Goal: Navigation & Orientation: Find specific page/section

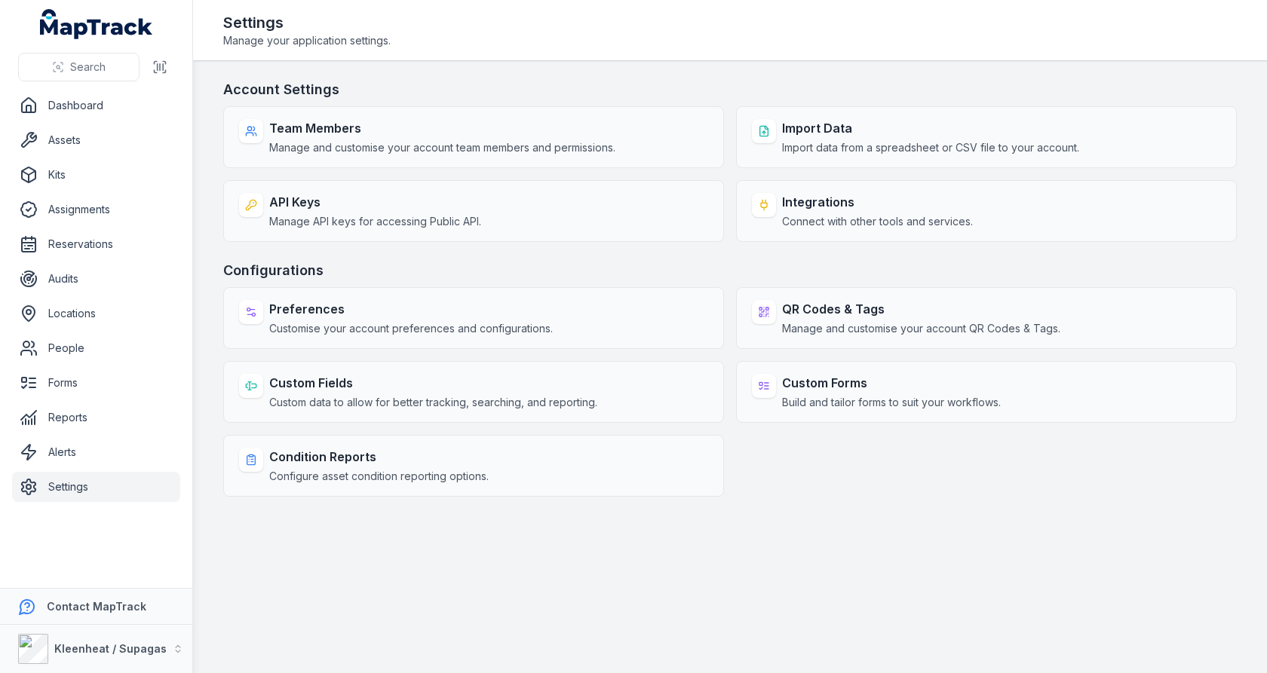
click at [866, 348] on div "Preferences Customise your account preferences and configurations. QR Codes & T…" at bounding box center [729, 392] width 1013 height 210
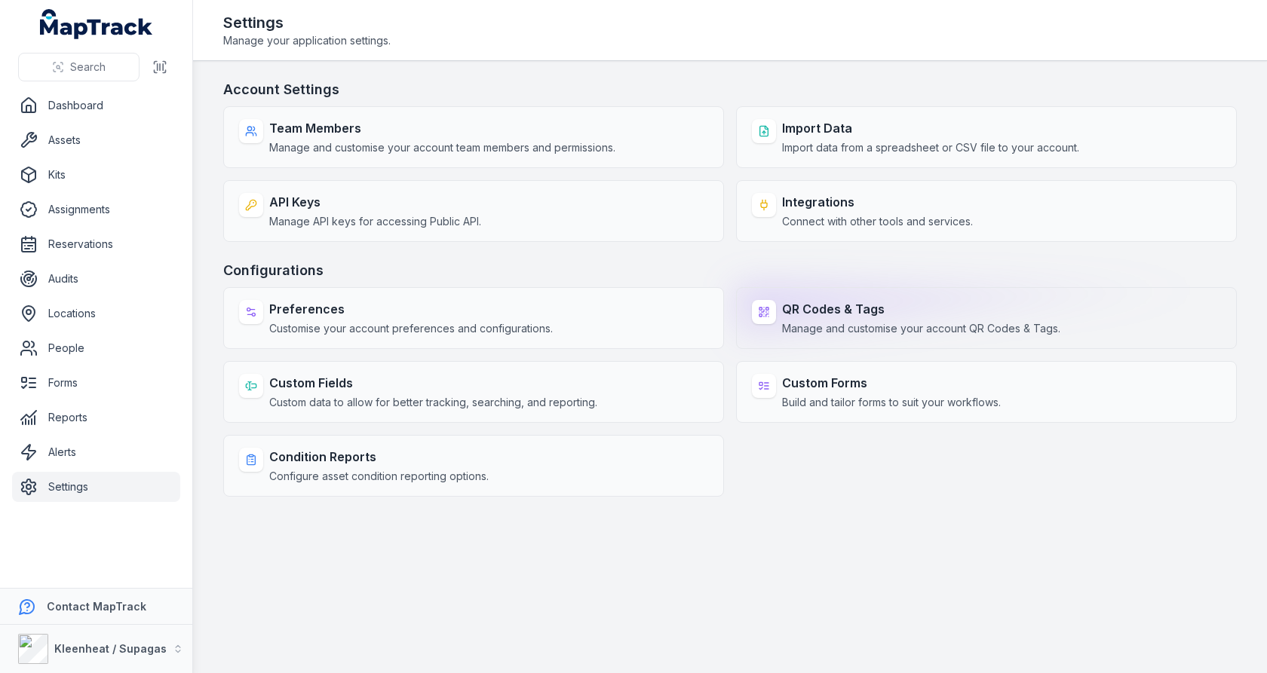
click at [884, 310] on strong "QR Codes & Tags" at bounding box center [921, 309] width 278 height 18
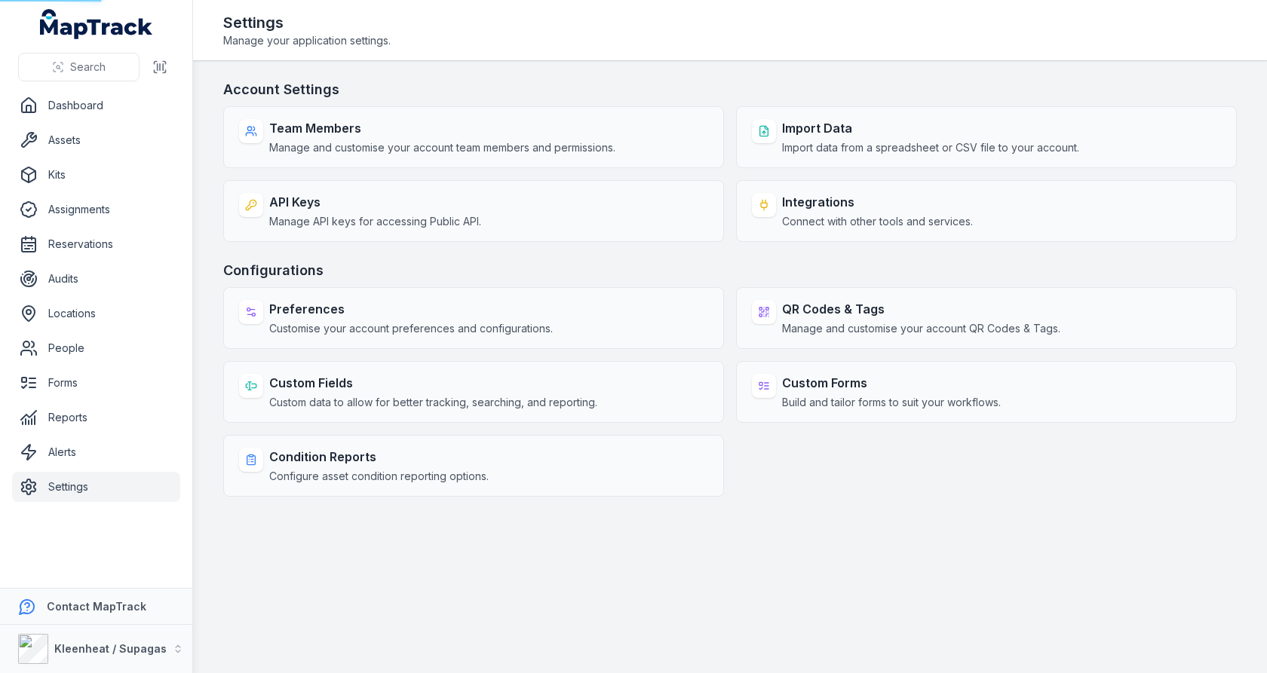
click at [818, 250] on div "Account Settings Team Members Manage and customise your account team members an…" at bounding box center [729, 288] width 1013 height 418
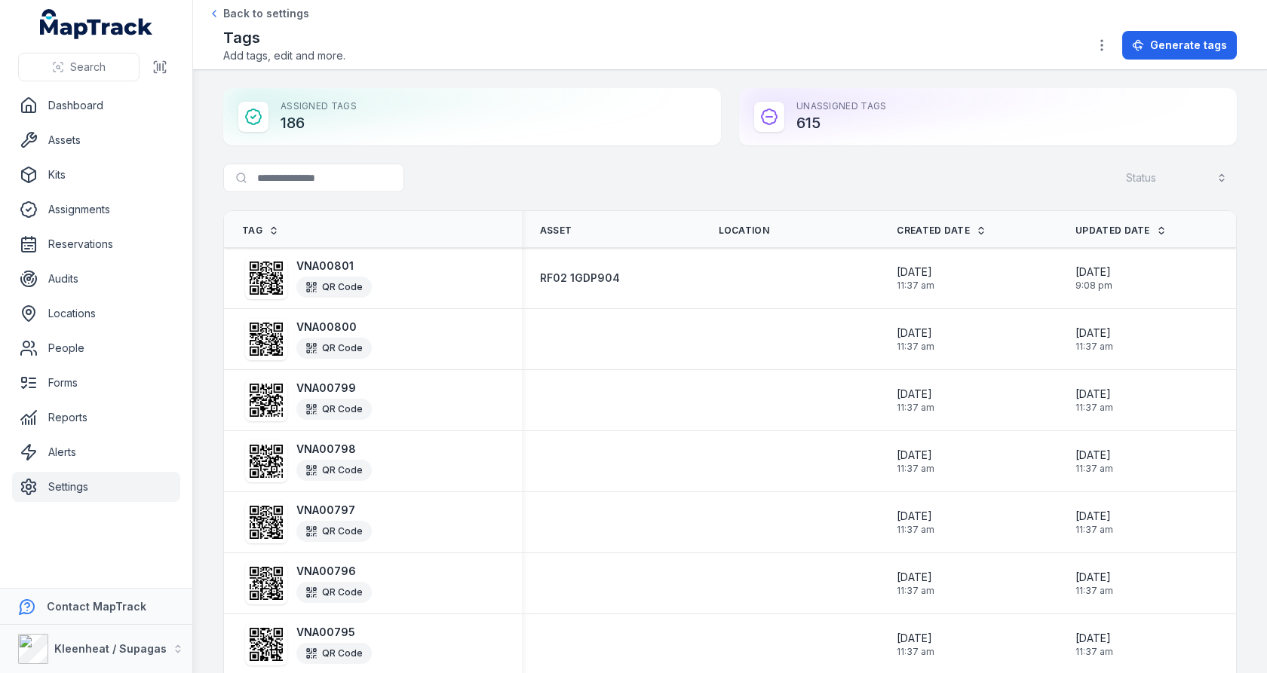
click at [311, 118] on div "Assigned Tags 186" at bounding box center [472, 116] width 498 height 57
click at [301, 112] on div at bounding box center [301, 112] width 0 height 0
click at [458, 116] on div "Assigned Tags 186" at bounding box center [472, 116] width 498 height 57
click at [347, 131] on div "Assigned Tags 186" at bounding box center [472, 116] width 498 height 57
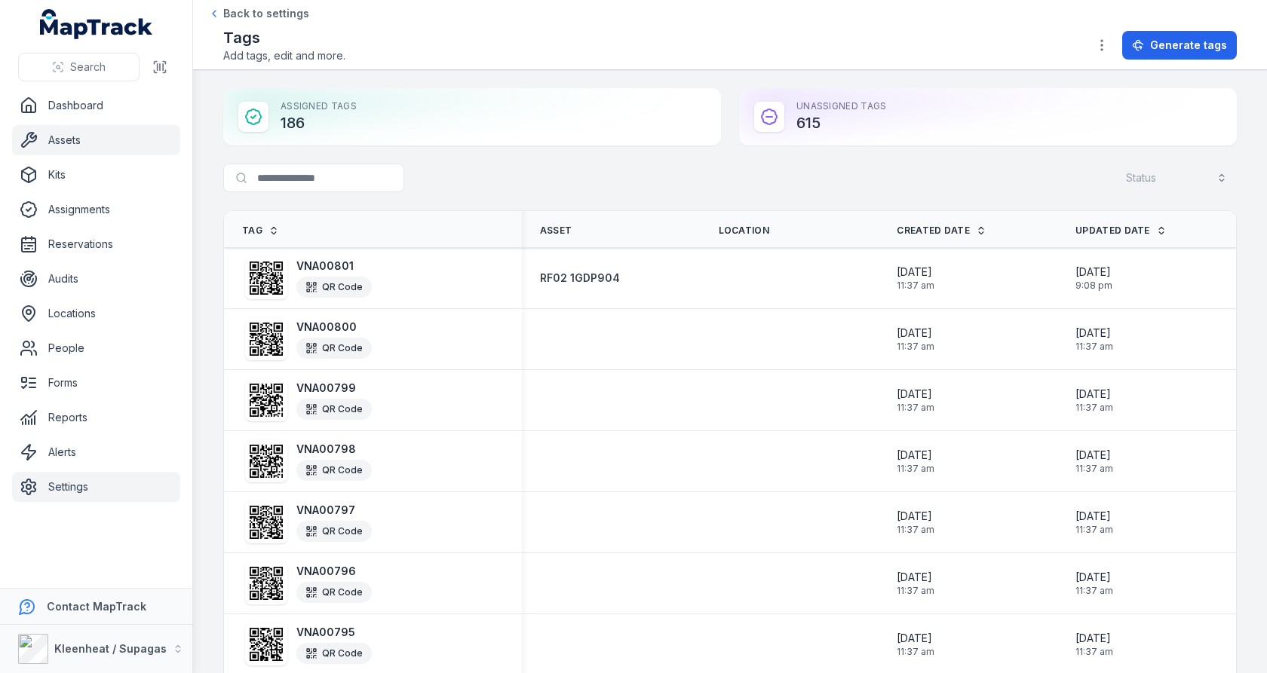
click at [100, 148] on link "Assets" at bounding box center [96, 140] width 168 height 30
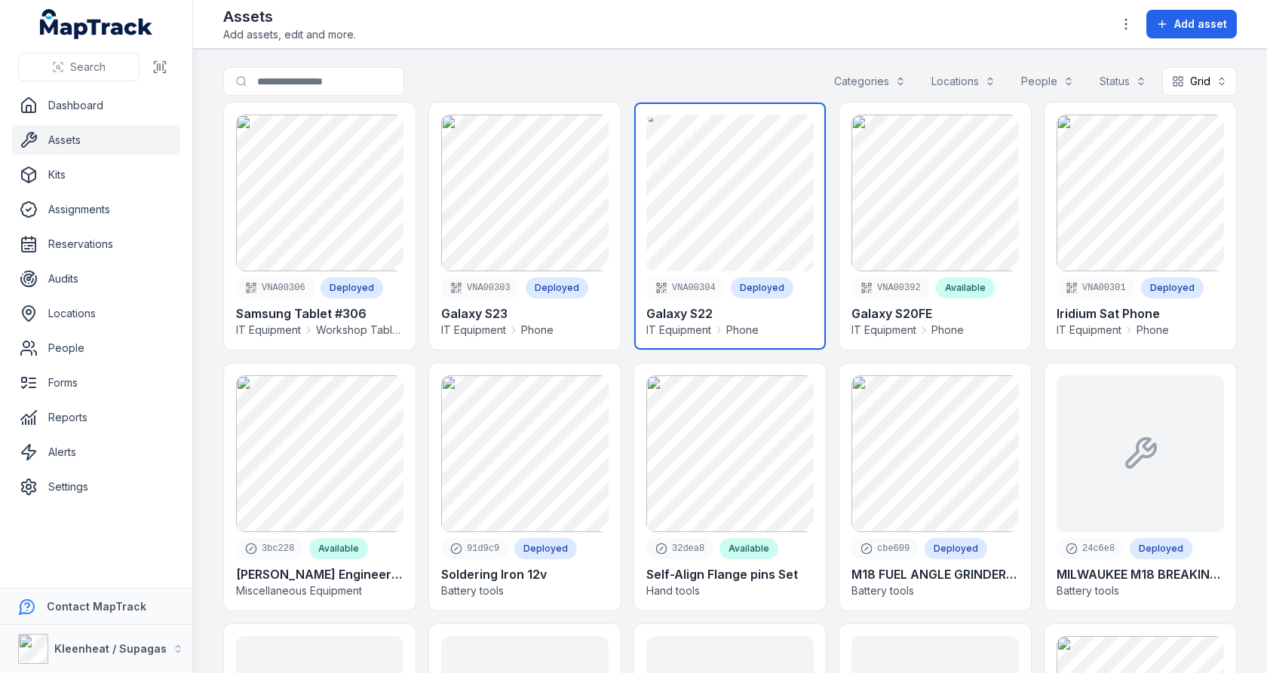
click at [683, 212] on link at bounding box center [729, 226] width 191 height 247
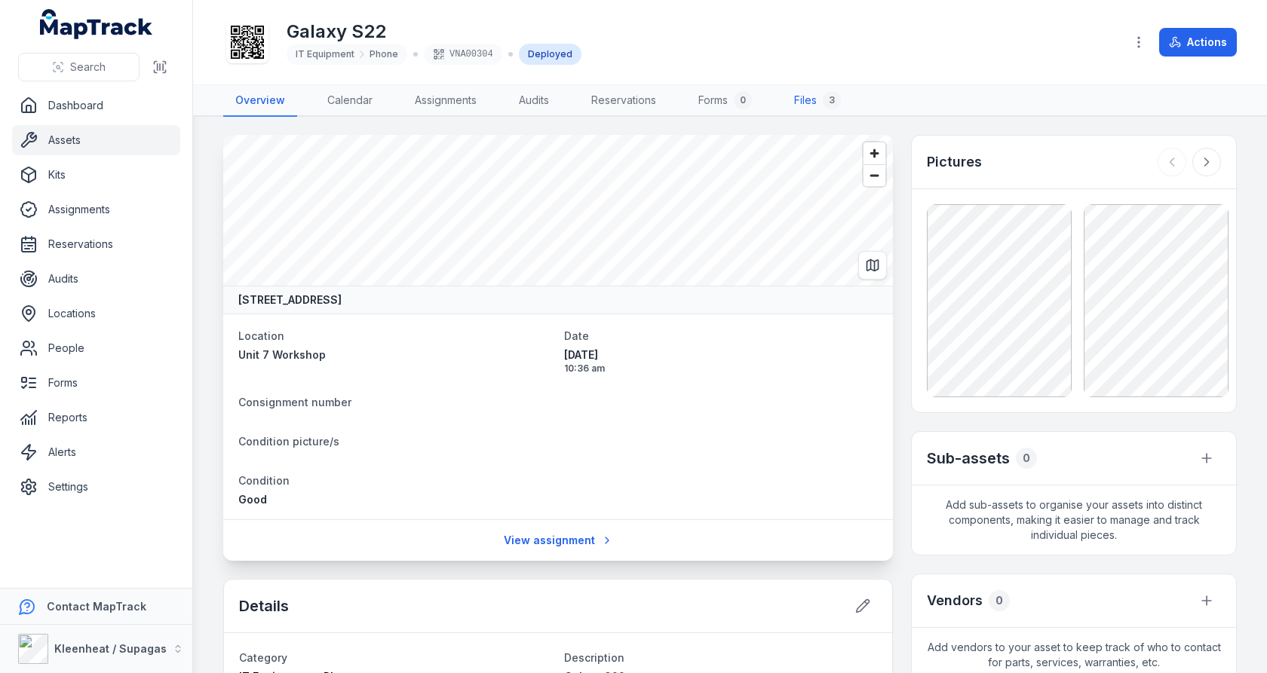
click at [804, 94] on link "Files 3" at bounding box center [817, 101] width 71 height 32
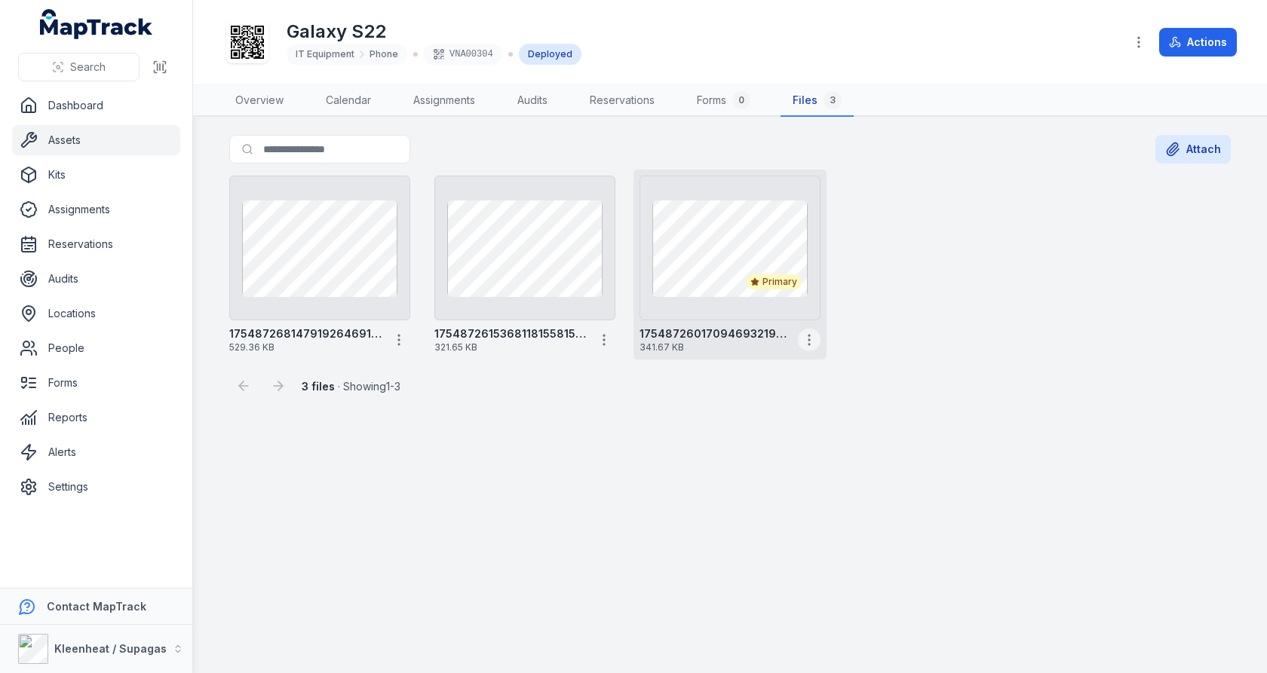
click at [806, 335] on icon "button" at bounding box center [808, 339] width 15 height 15
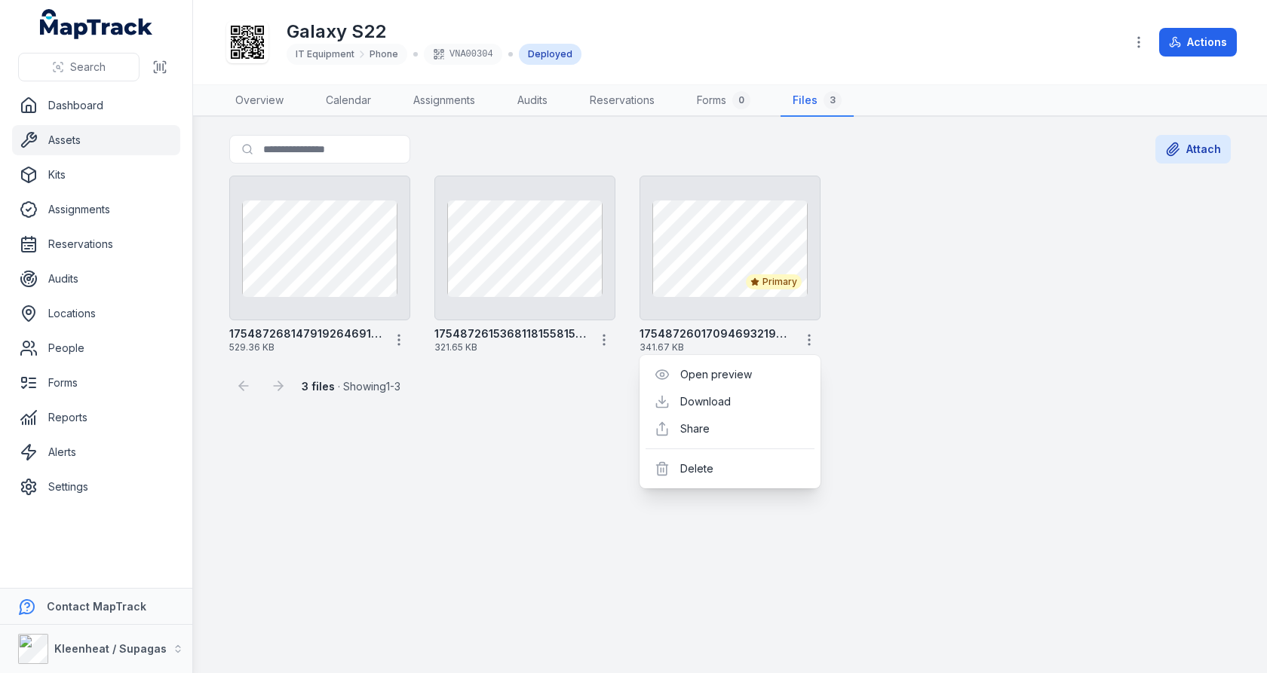
click at [953, 293] on div "17548726814791926469171576096978 529.36 KB 17548726153681181558157954106132 321…" at bounding box center [729, 265] width 1013 height 190
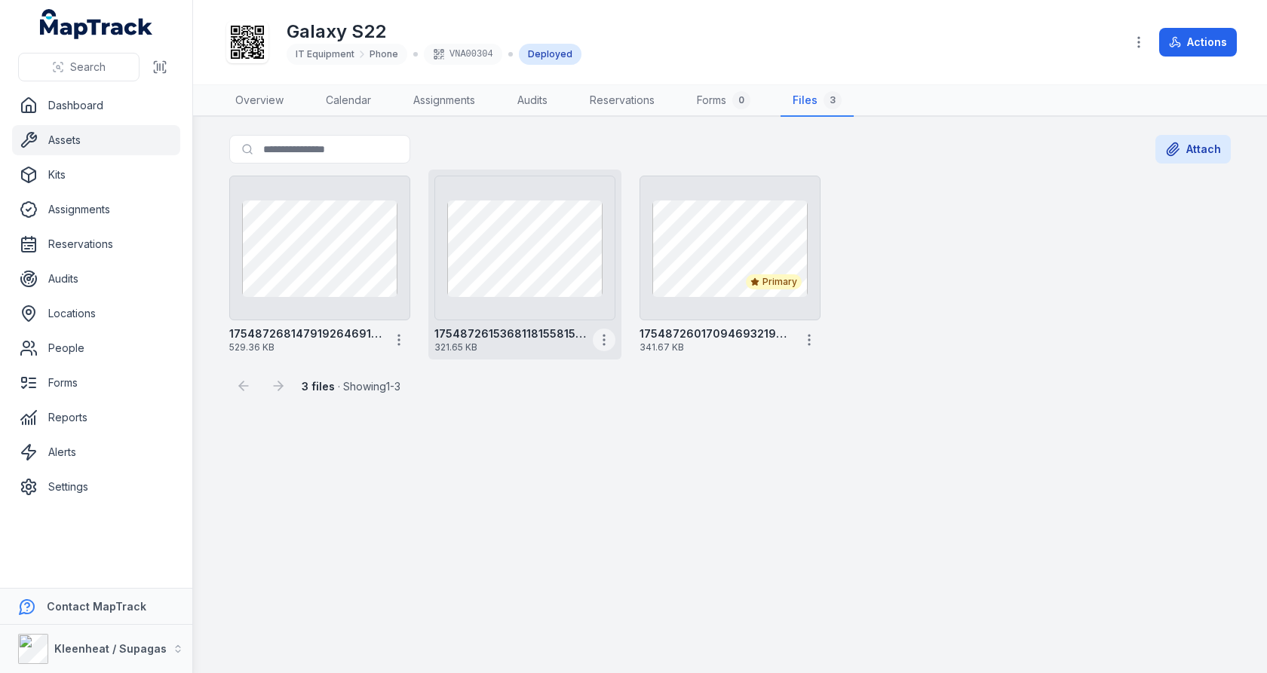
click at [602, 332] on icon "button" at bounding box center [603, 339] width 15 height 15
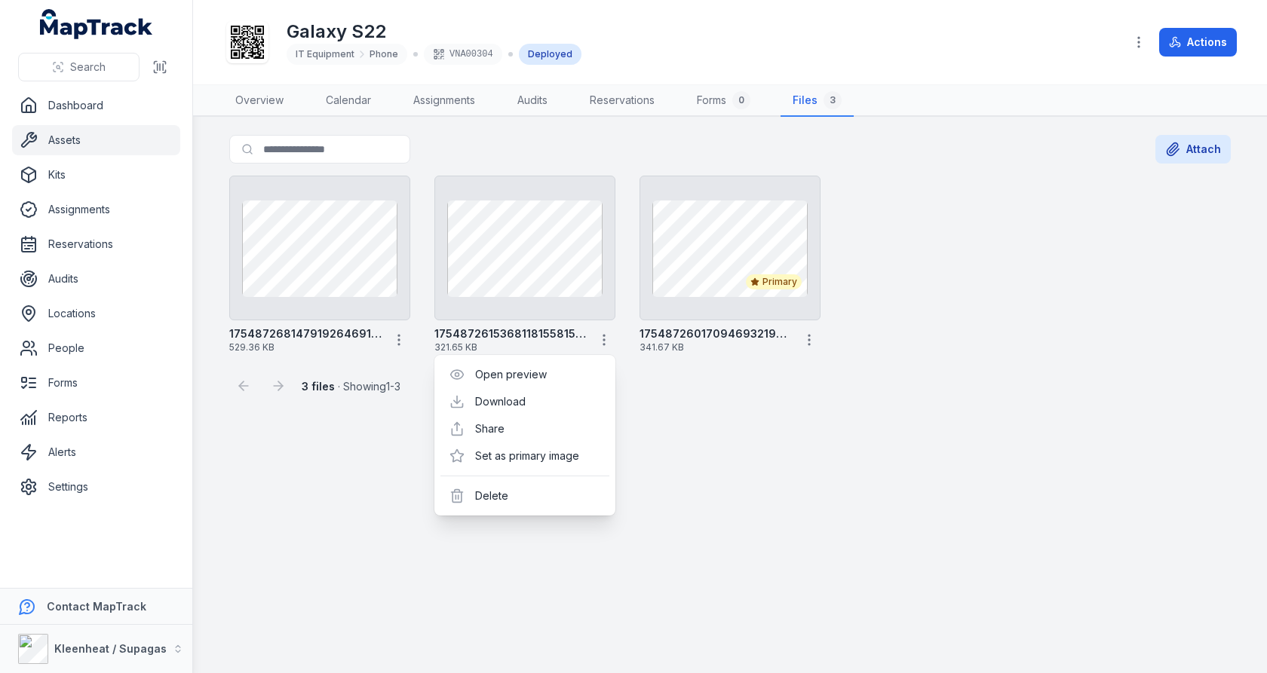
click at [761, 418] on main "Search for files Attach 17548726814791926469171576096978 529.36 KB 175487261536…" at bounding box center [730, 395] width 1074 height 556
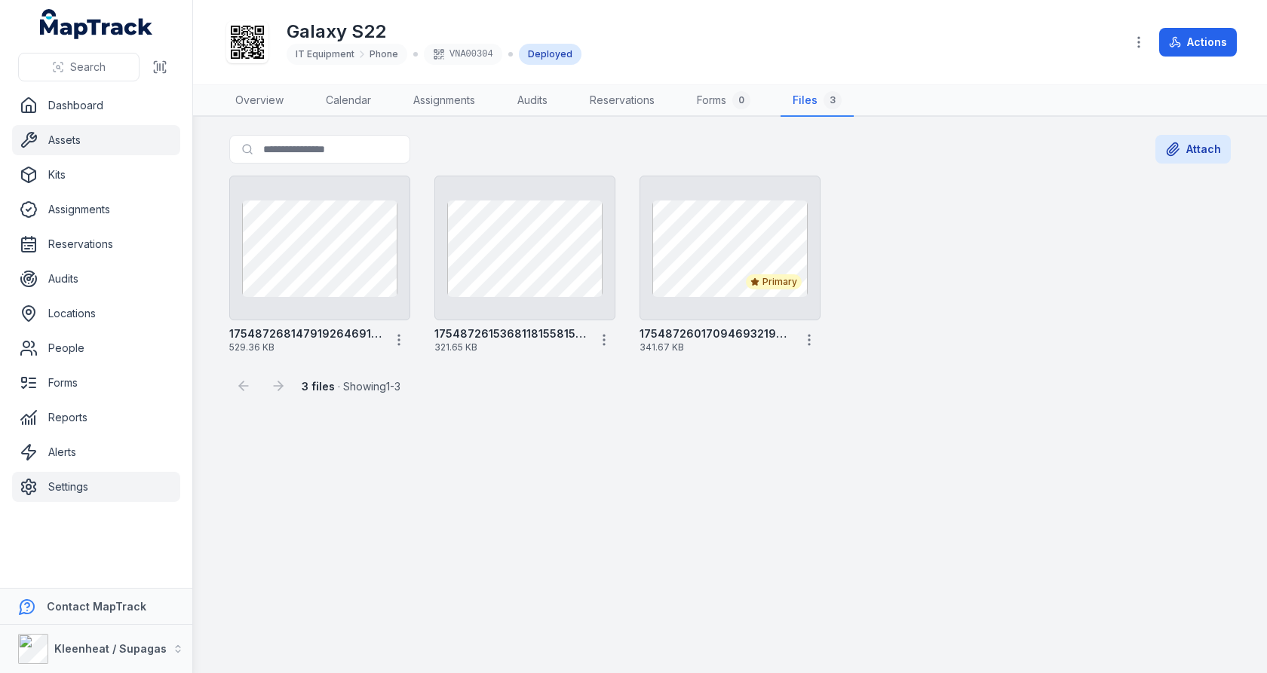
click at [92, 479] on link "Settings" at bounding box center [96, 487] width 168 height 30
click at [536, 503] on main "Search for files Attach 17548726814791926469171576096978 529.36 KB 175487261536…" at bounding box center [730, 395] width 1074 height 556
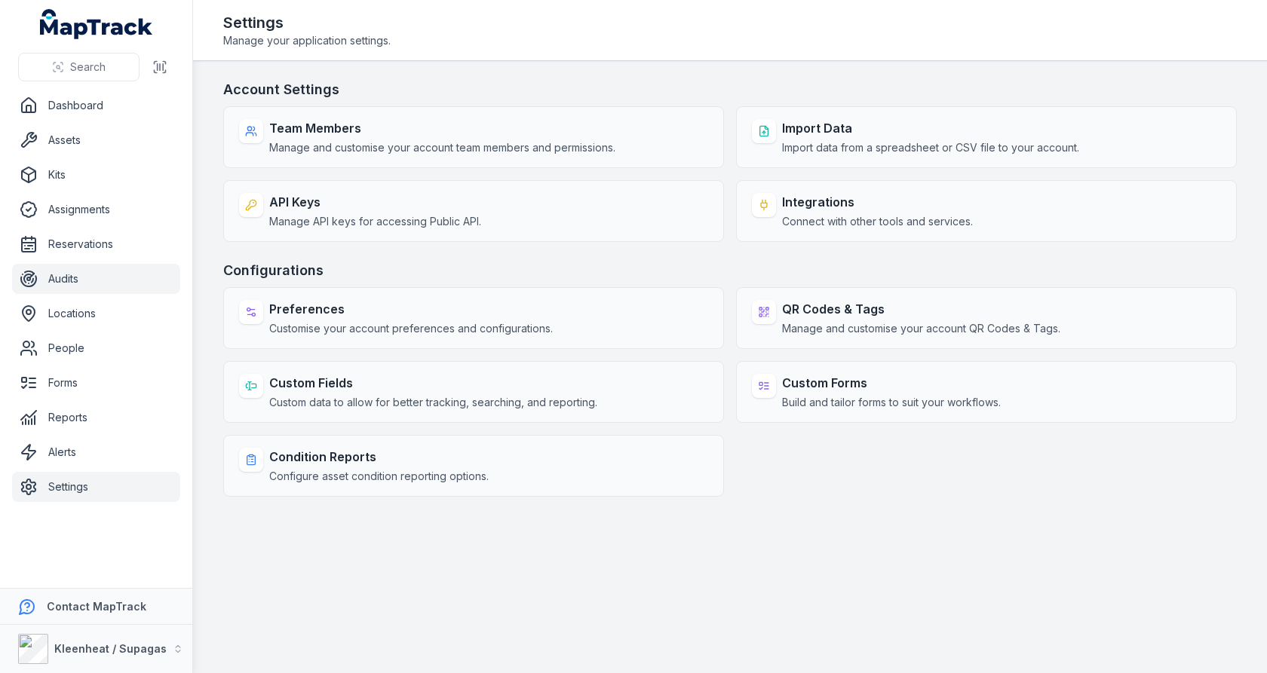
click at [129, 288] on link "Audits" at bounding box center [96, 279] width 168 height 30
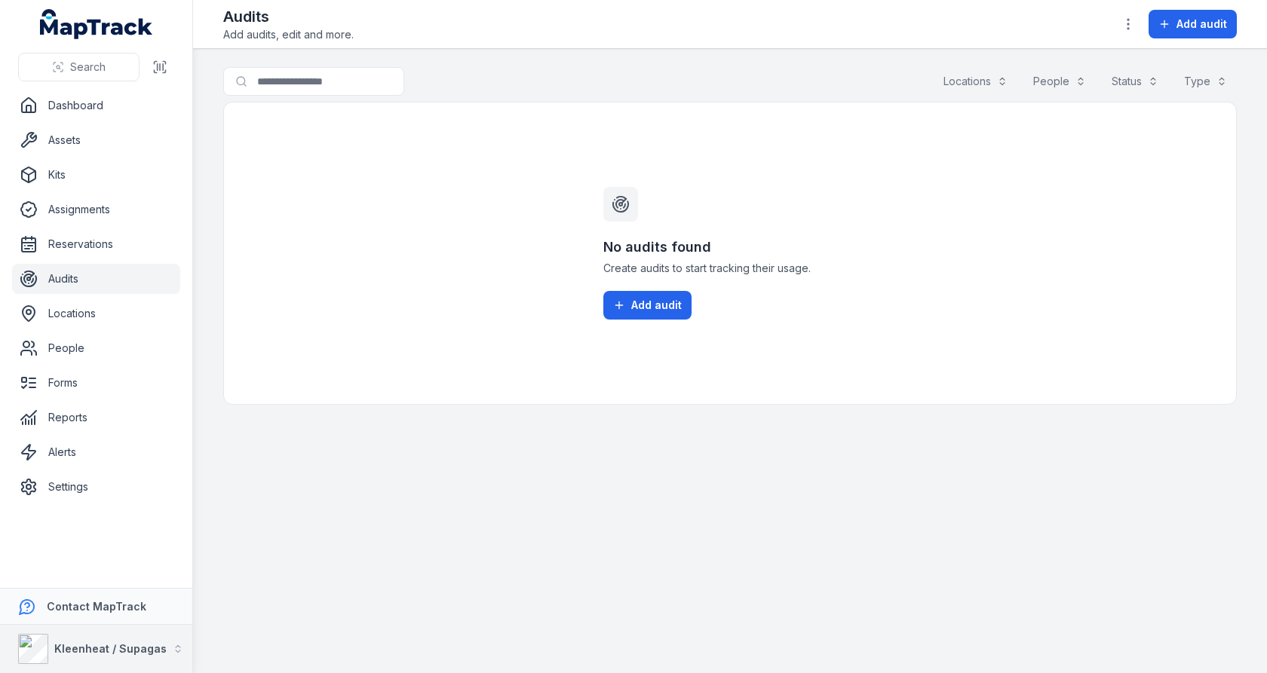
click at [127, 648] on strong "Kleenheat / Supagas" at bounding box center [110, 648] width 112 height 13
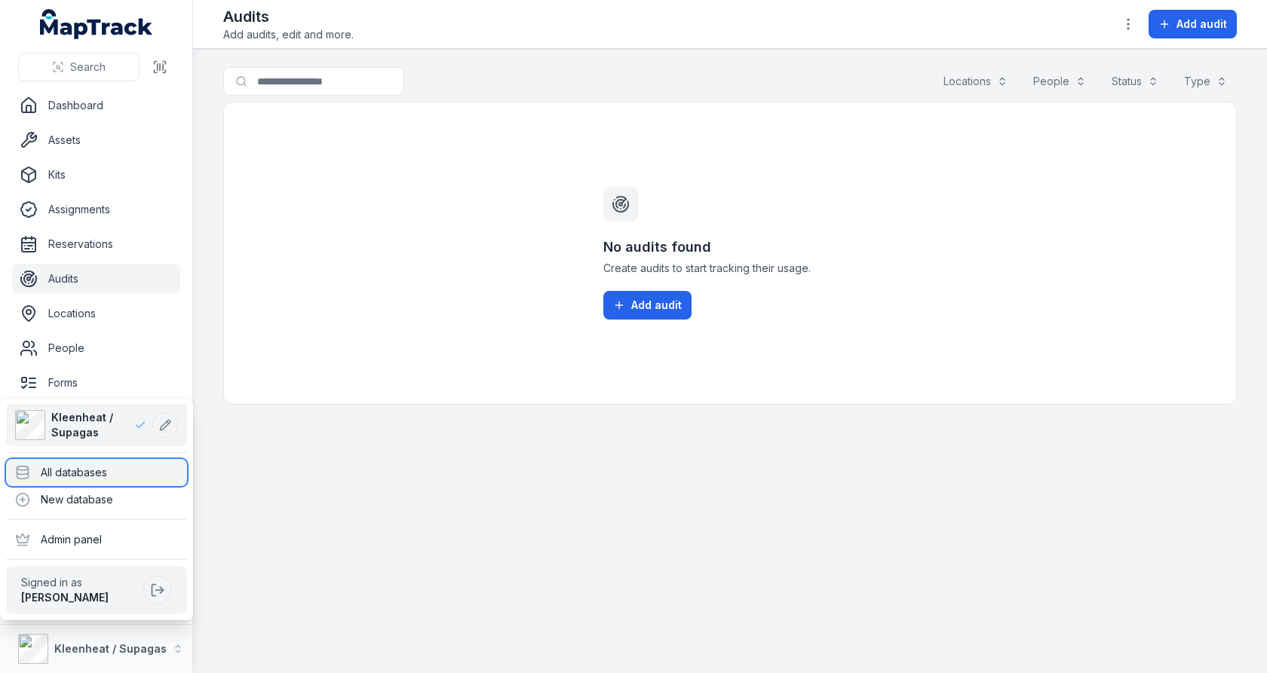
click at [132, 485] on div "All databases" at bounding box center [96, 472] width 181 height 27
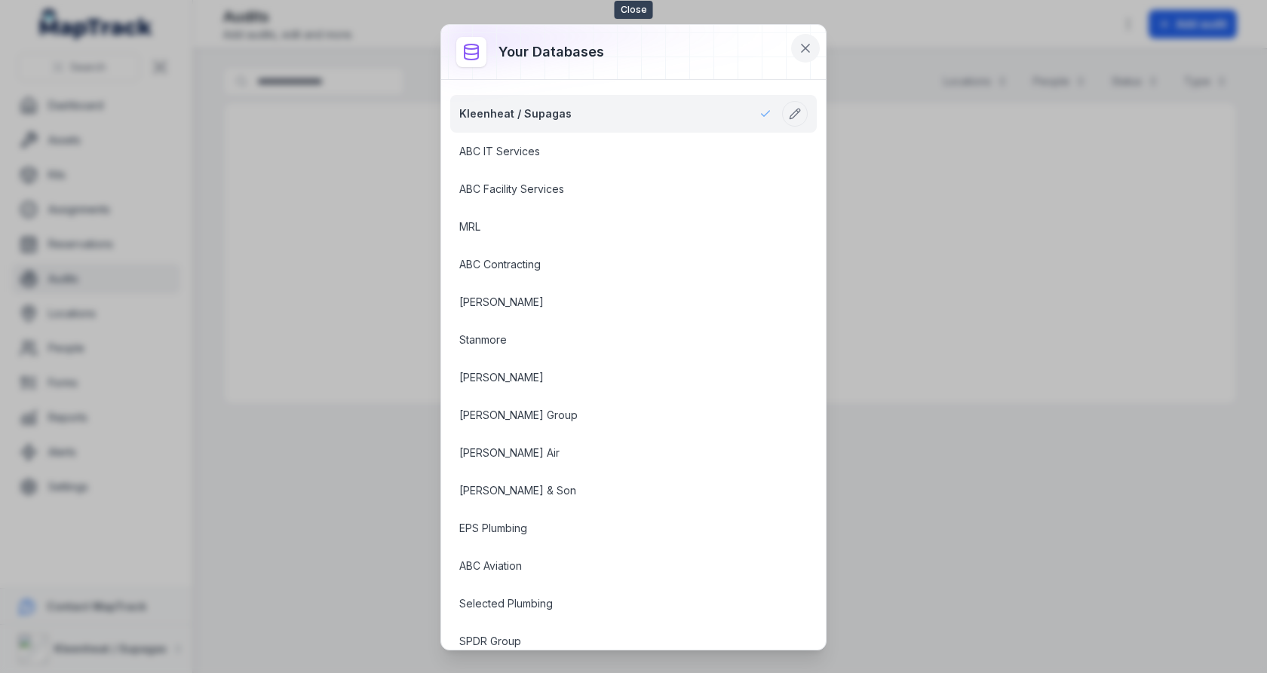
click at [809, 51] on icon at bounding box center [805, 48] width 8 height 8
